Goal: Ask a question

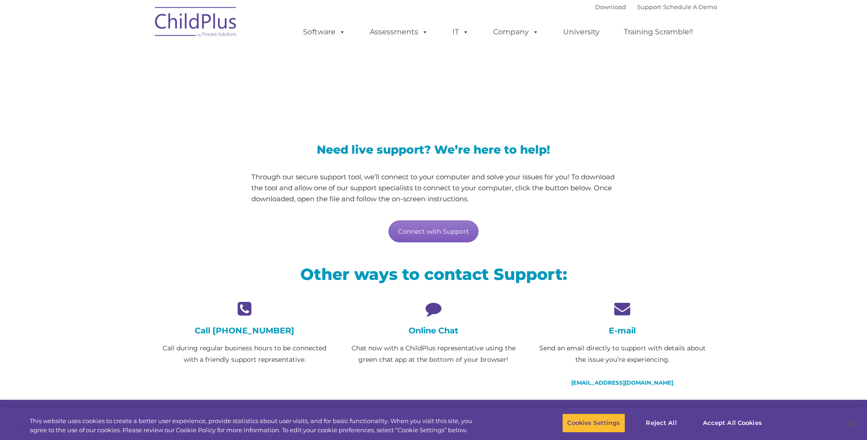
drag, startPoint x: 443, startPoint y: 227, endPoint x: 496, endPoint y: 222, distance: 53.8
click at [443, 227] on link "Connect with Support" at bounding box center [434, 231] width 90 height 22
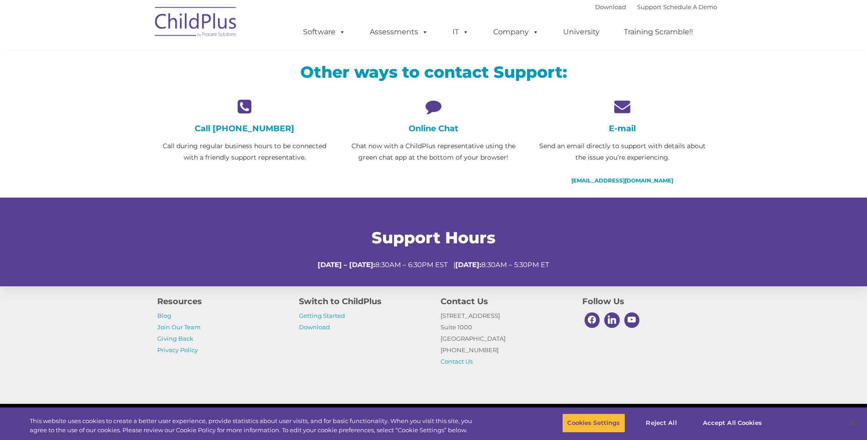
scroll to position [207, 0]
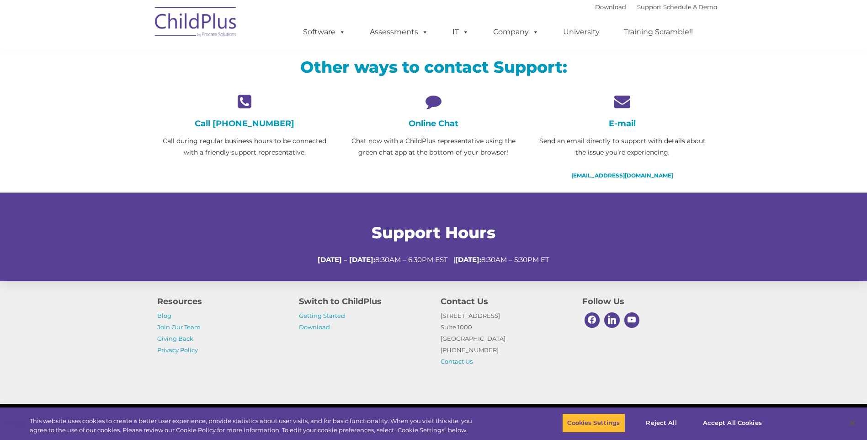
click at [434, 115] on div "Online Chat Chat now with a ChildPlus representative using the green chat app a…" at bounding box center [433, 125] width 175 height 65
click at [441, 129] on div "Online Chat Chat now with a ChildPlus representative using the green chat app a…" at bounding box center [433, 125] width 175 height 65
click at [442, 128] on h4 "Online Chat" at bounding box center [433, 123] width 175 height 10
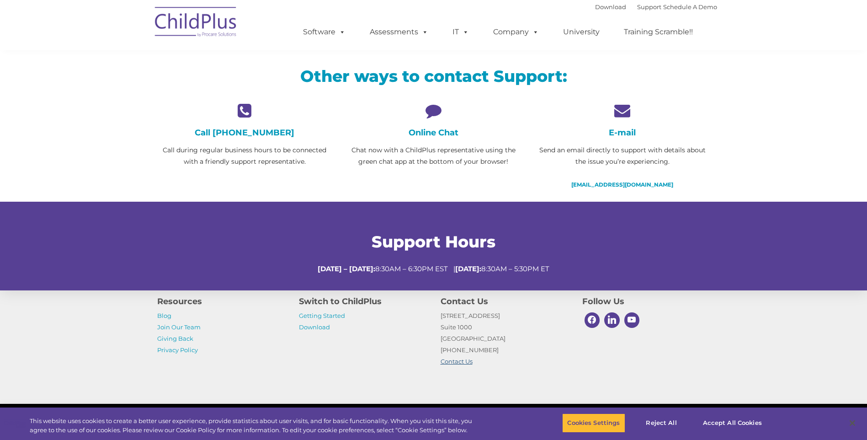
click at [457, 361] on link "Contact Us" at bounding box center [457, 360] width 32 height 7
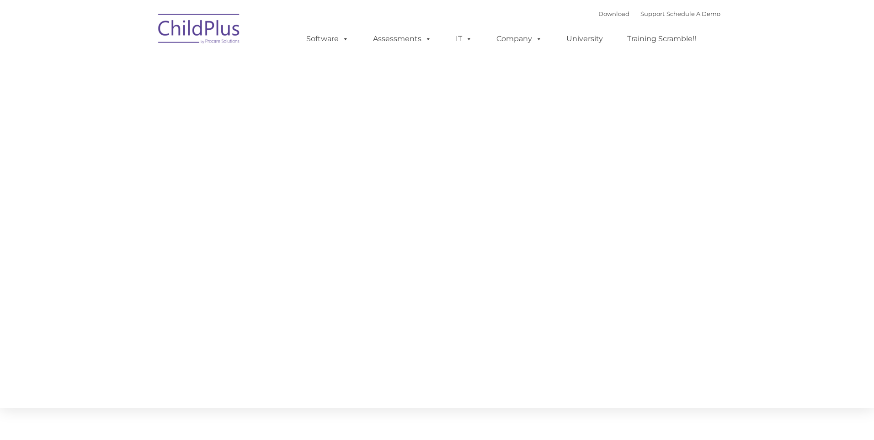
type input ""
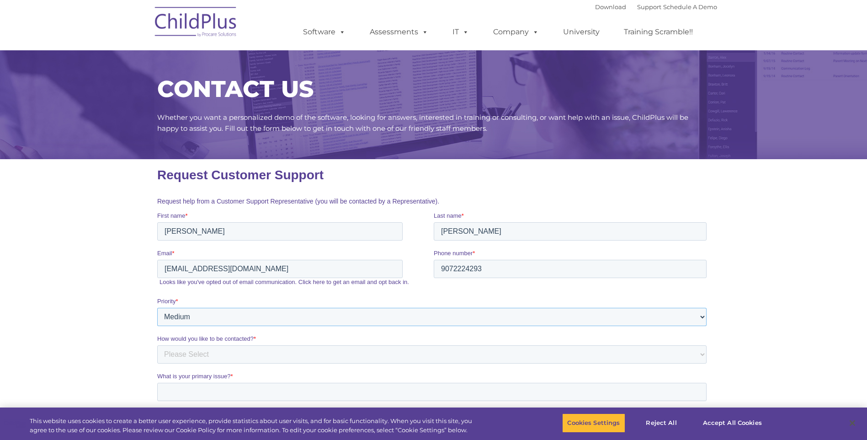
drag, startPoint x: 699, startPoint y: 315, endPoint x: 685, endPoint y: 320, distance: 14.2
click at [699, 315] on select "Please Select Low Medium High" at bounding box center [431, 317] width 549 height 18
select select "HIGH"
click at [157, 308] on select "Please Select Low Medium High" at bounding box center [431, 317] width 549 height 18
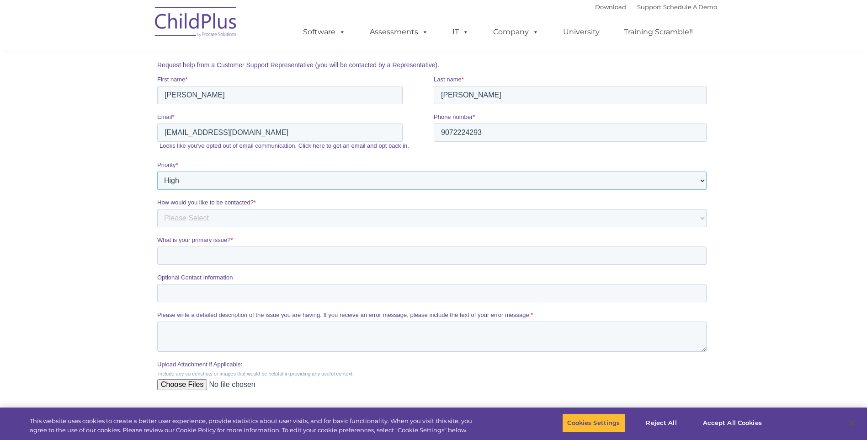
scroll to position [137, 0]
click at [187, 213] on select "Please Select Phone Email" at bounding box center [431, 217] width 549 height 18
select select "Phone"
click at [157, 208] on select "Please Select Phone Email" at bounding box center [431, 217] width 549 height 18
click at [183, 256] on input "What is your primary issue? *" at bounding box center [431, 254] width 549 height 18
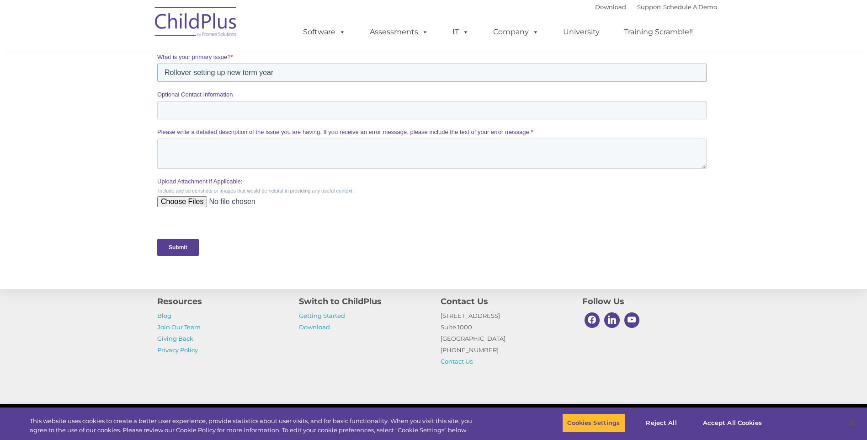
scroll to position [320, 0]
type input "Rollover setting up new term year"
click at [184, 244] on input "Submit" at bounding box center [178, 246] width 42 height 17
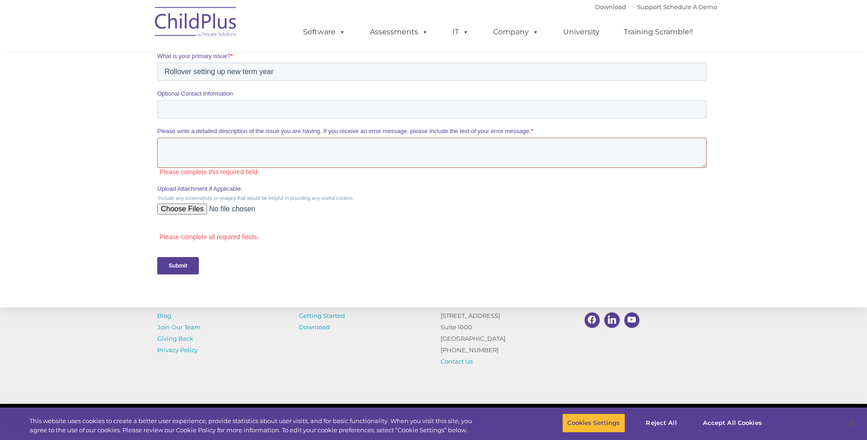
click at [196, 145] on textarea "Please write a detailed description of the issue you are having. If you receive…" at bounding box center [431, 153] width 549 height 30
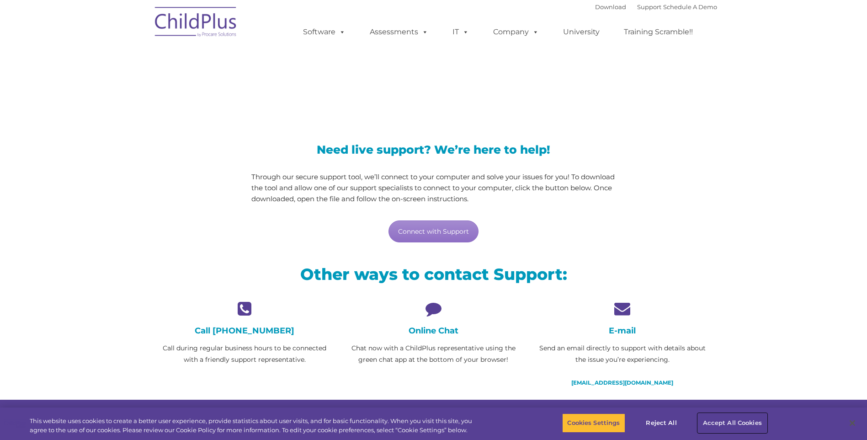
click at [722, 422] on button "Accept All Cookies" at bounding box center [732, 422] width 69 height 19
